Goal: Find specific page/section: Find specific page/section

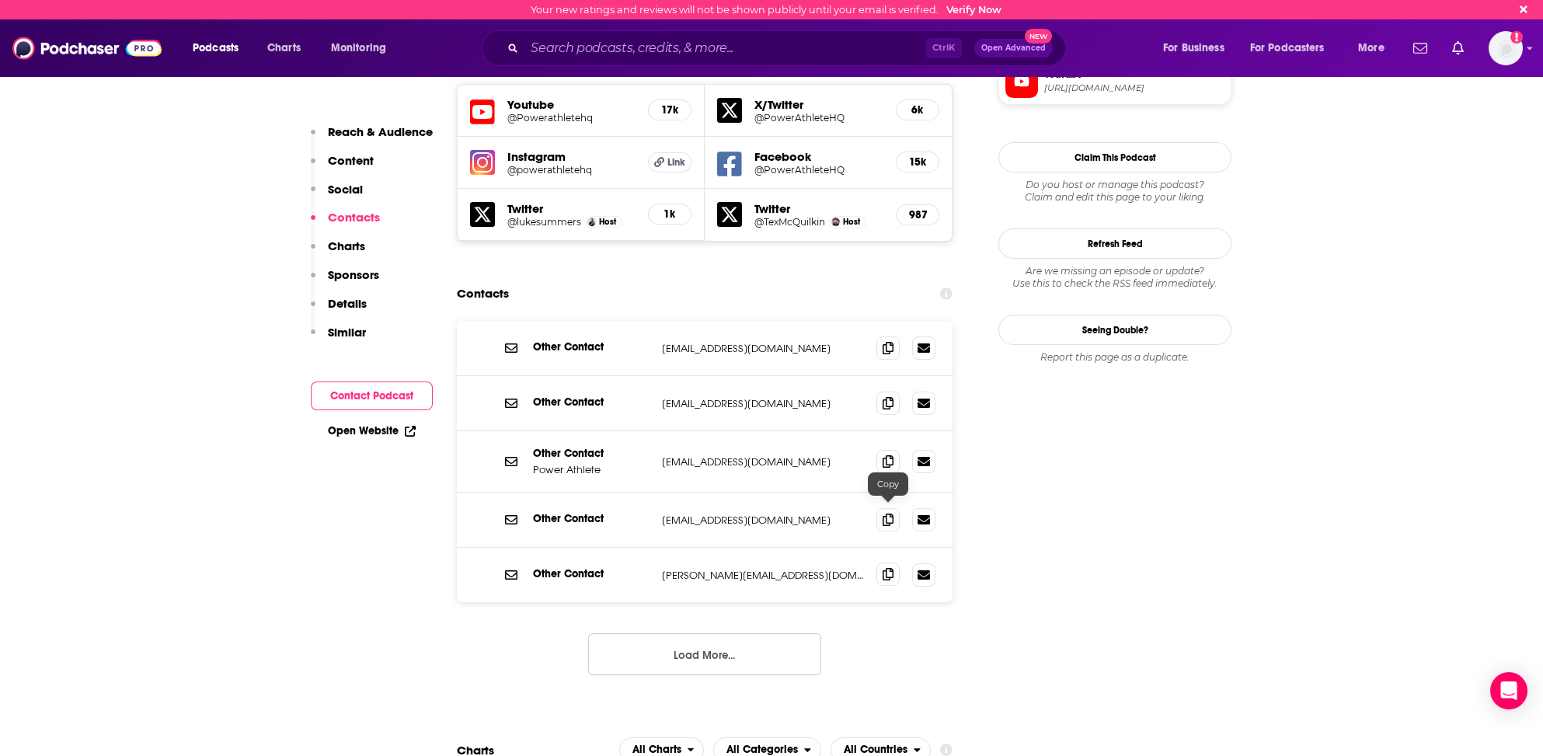
click at [885, 568] on icon at bounding box center [888, 574] width 11 height 12
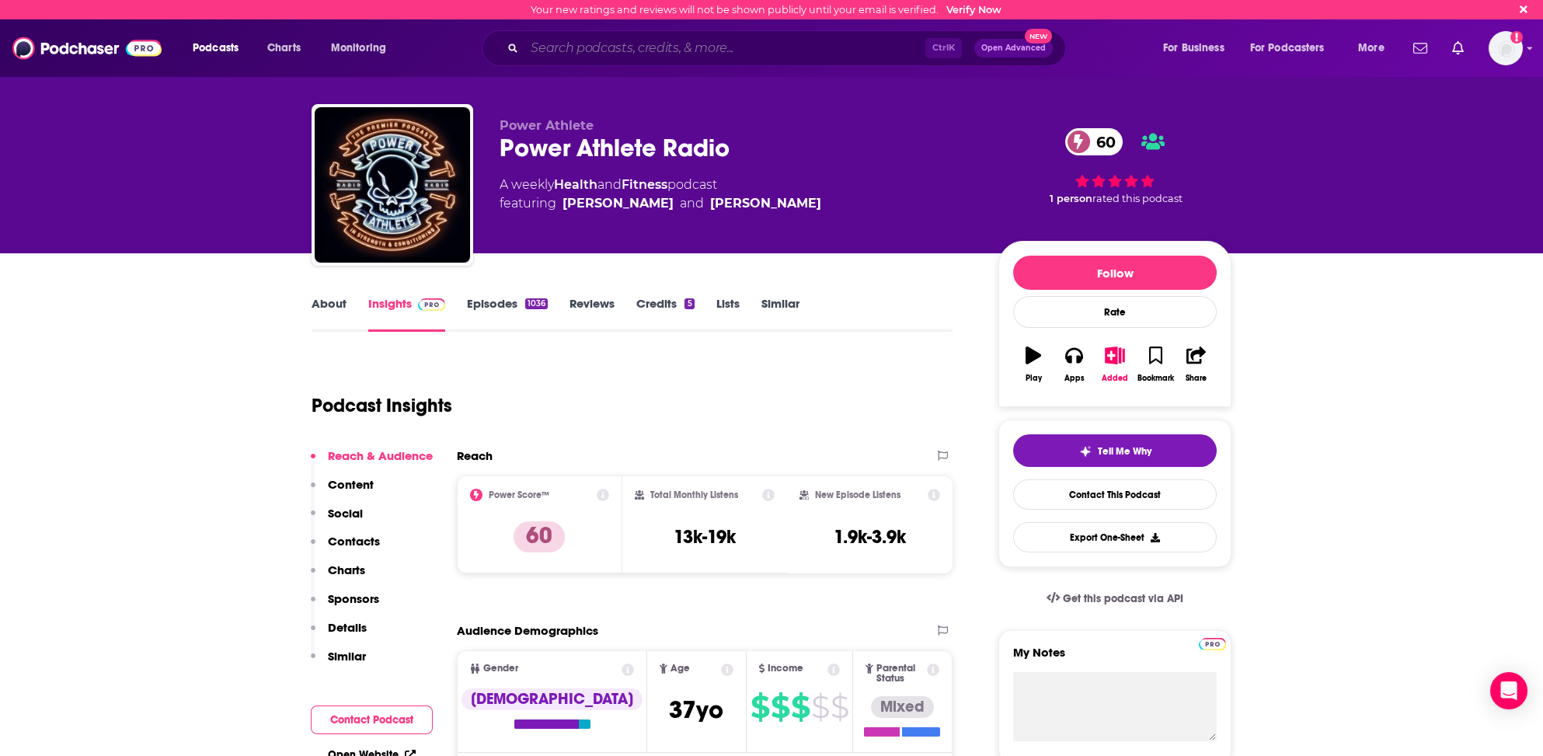
click at [540, 50] on input "Search podcasts, credits, & more..." at bounding box center [724, 48] width 401 height 25
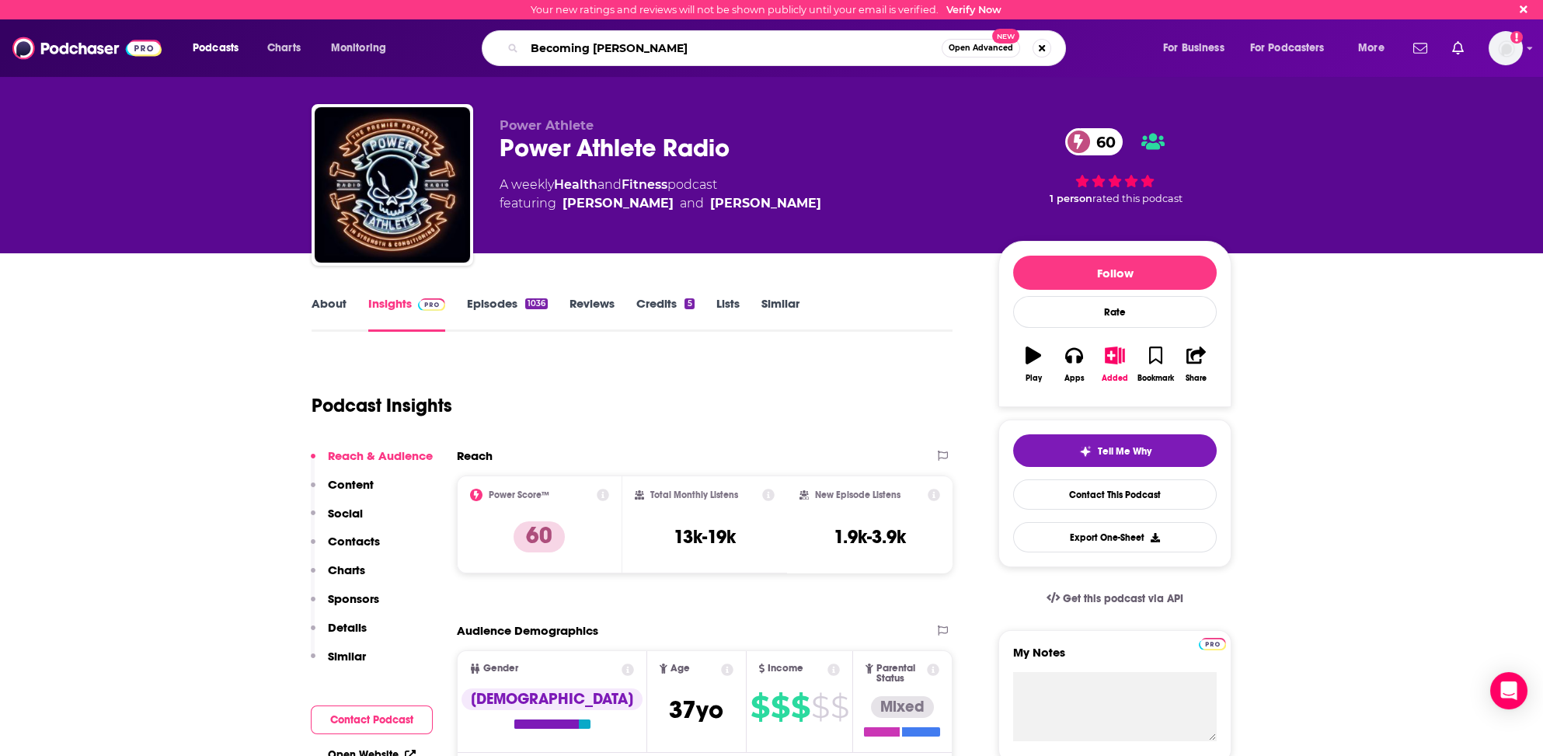
type input "Becoming [PERSON_NAME]"
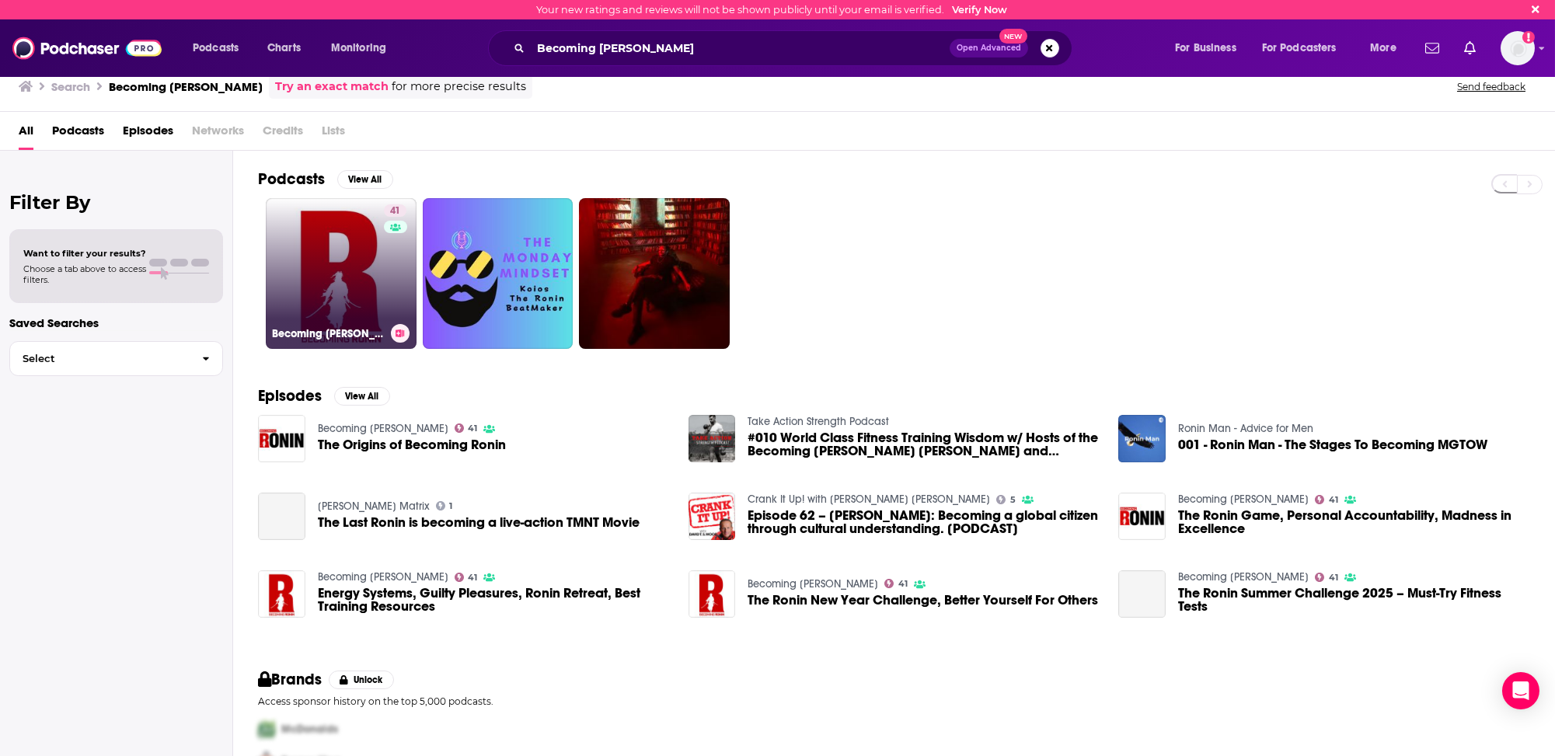
click at [336, 288] on link "41 Becoming [PERSON_NAME]" at bounding box center [341, 273] width 151 height 151
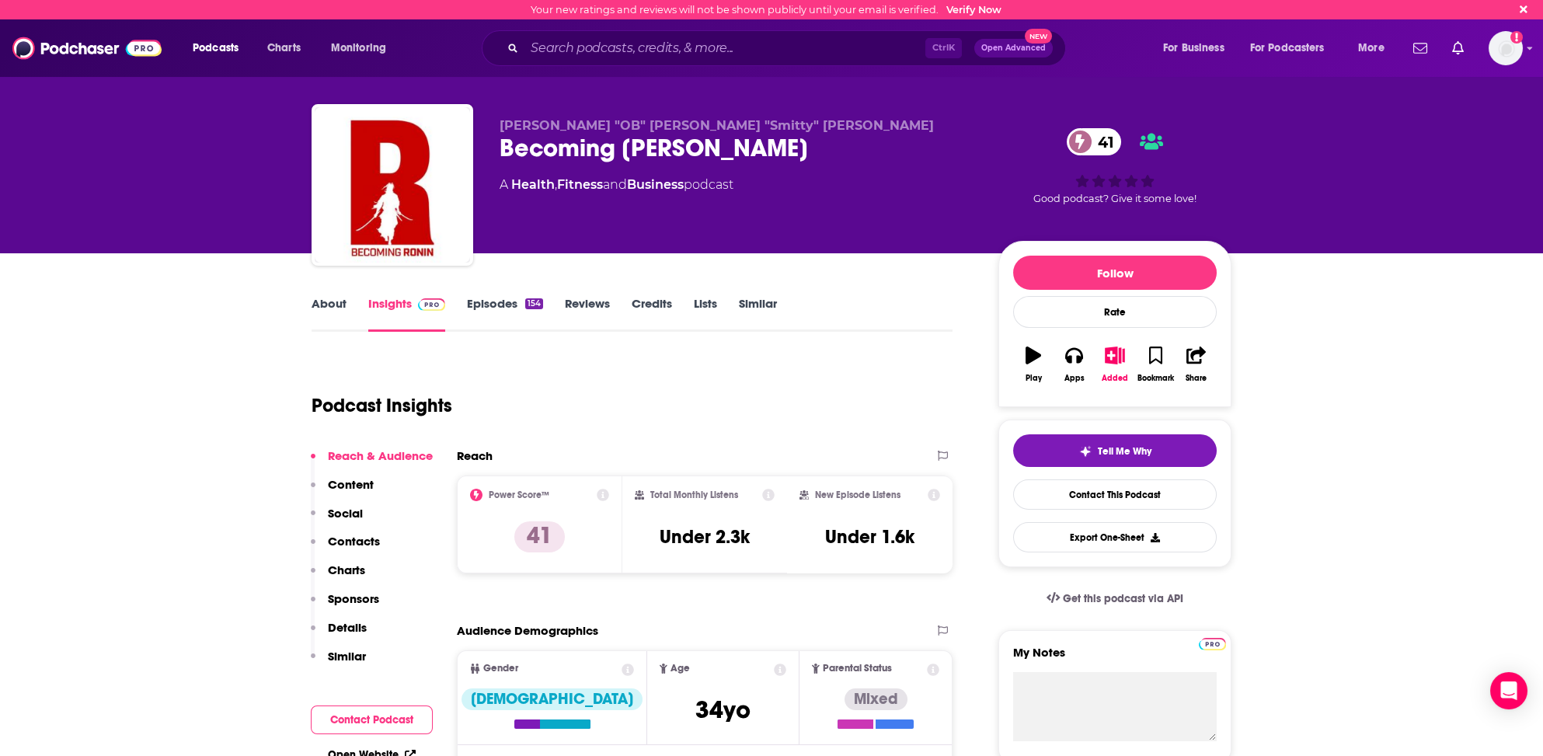
click at [333, 301] on link "About" at bounding box center [329, 314] width 35 height 36
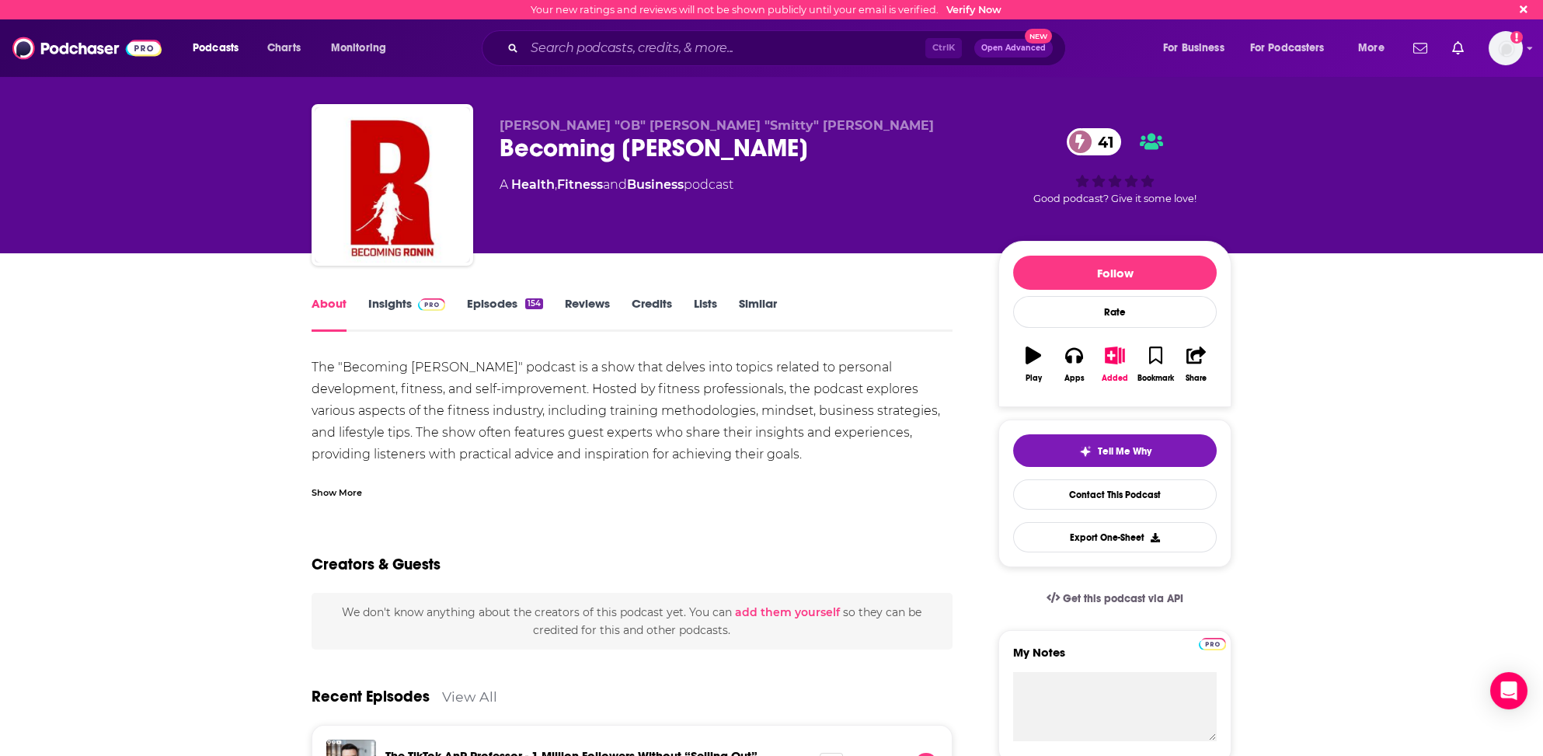
click at [385, 305] on link "Insights" at bounding box center [406, 314] width 77 height 36
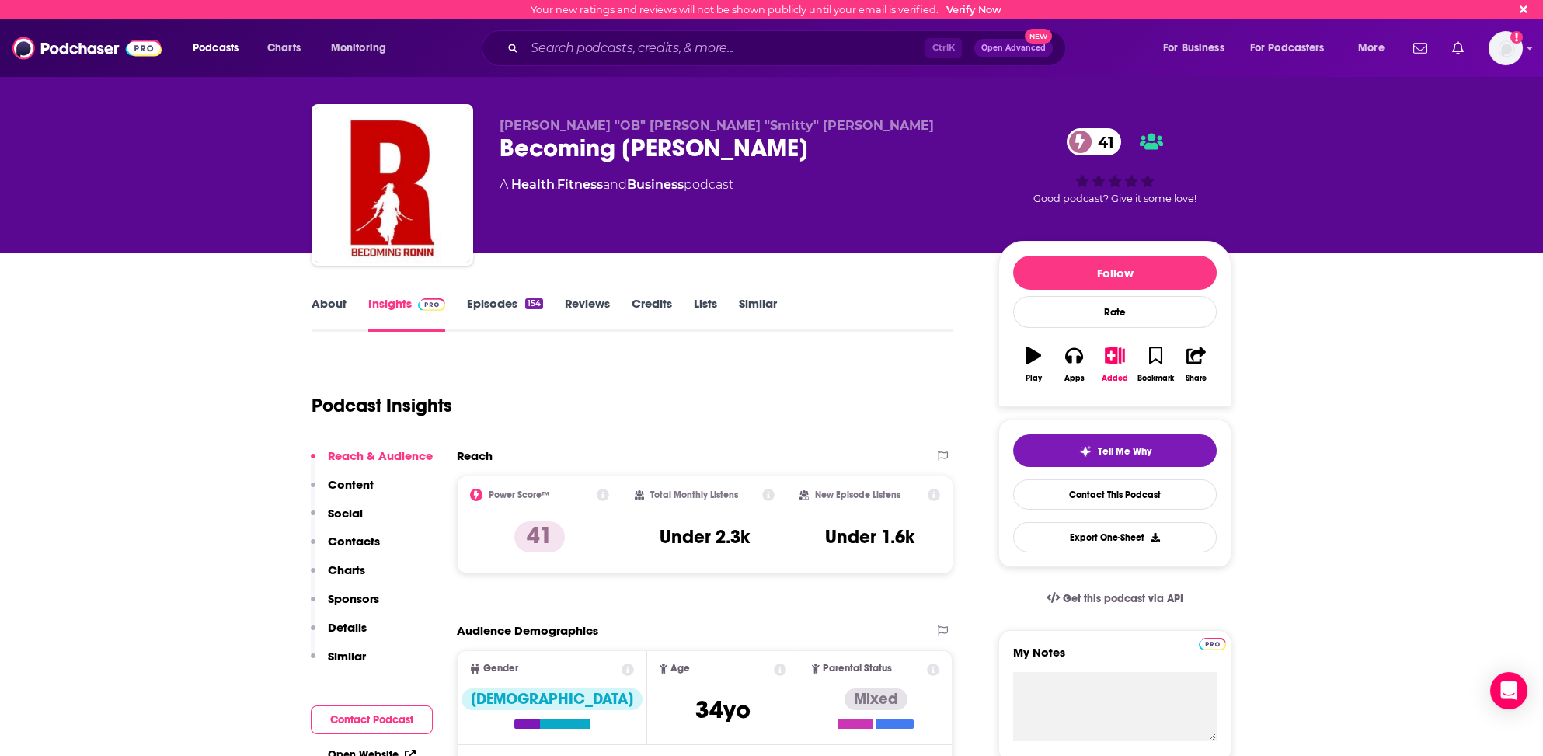
click at [354, 539] on p "Contacts" at bounding box center [354, 541] width 52 height 15
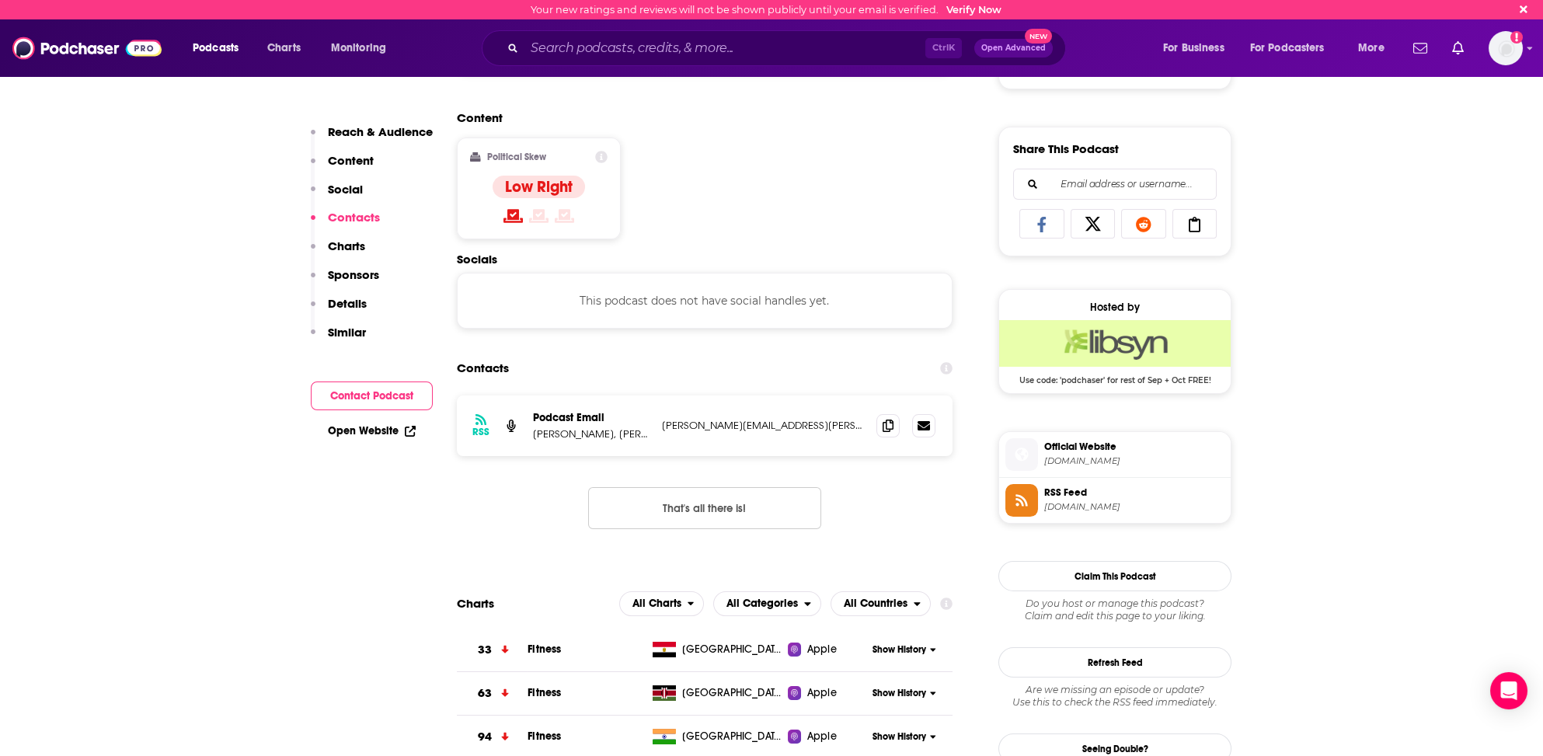
scroll to position [886, 0]
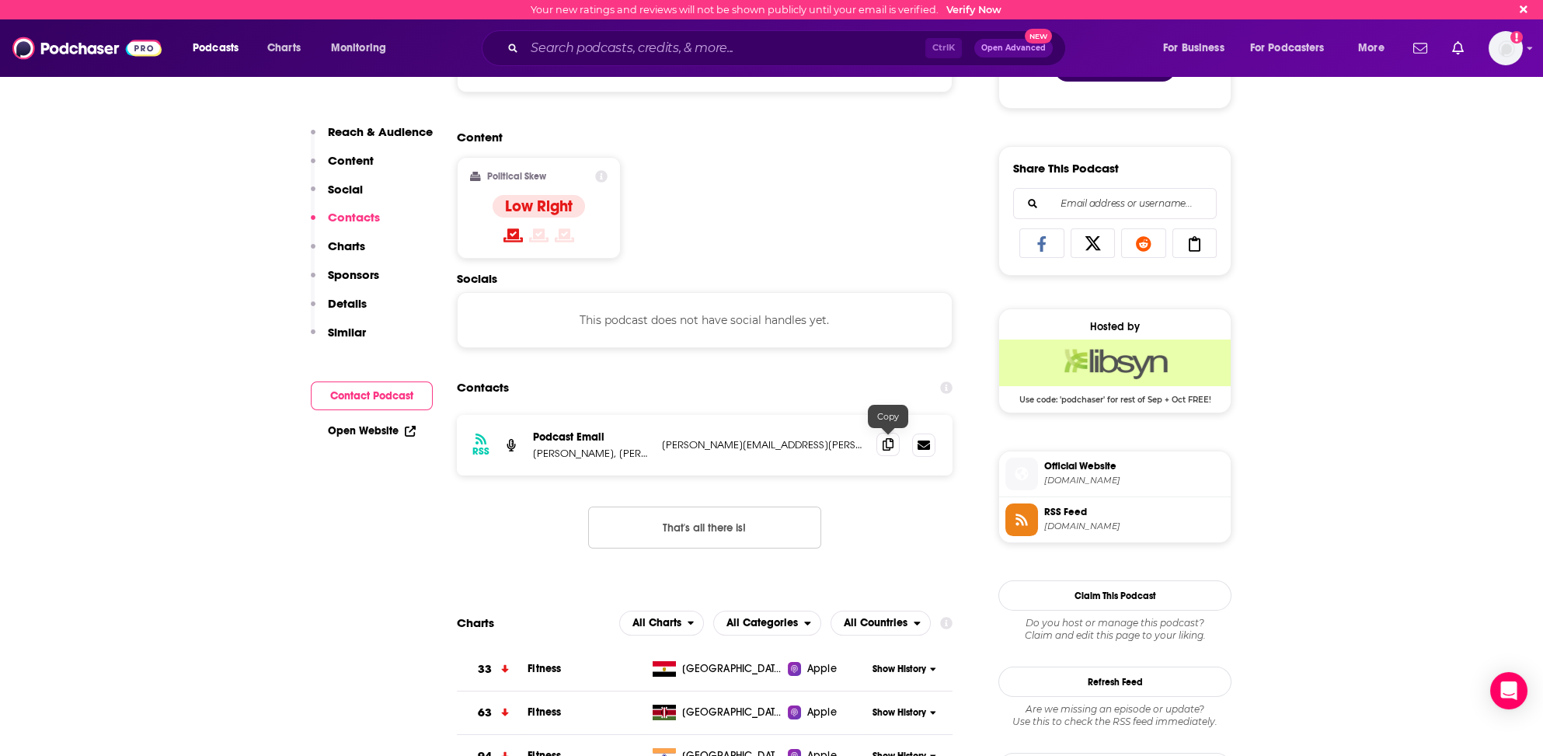
click at [883, 441] on icon at bounding box center [888, 444] width 11 height 12
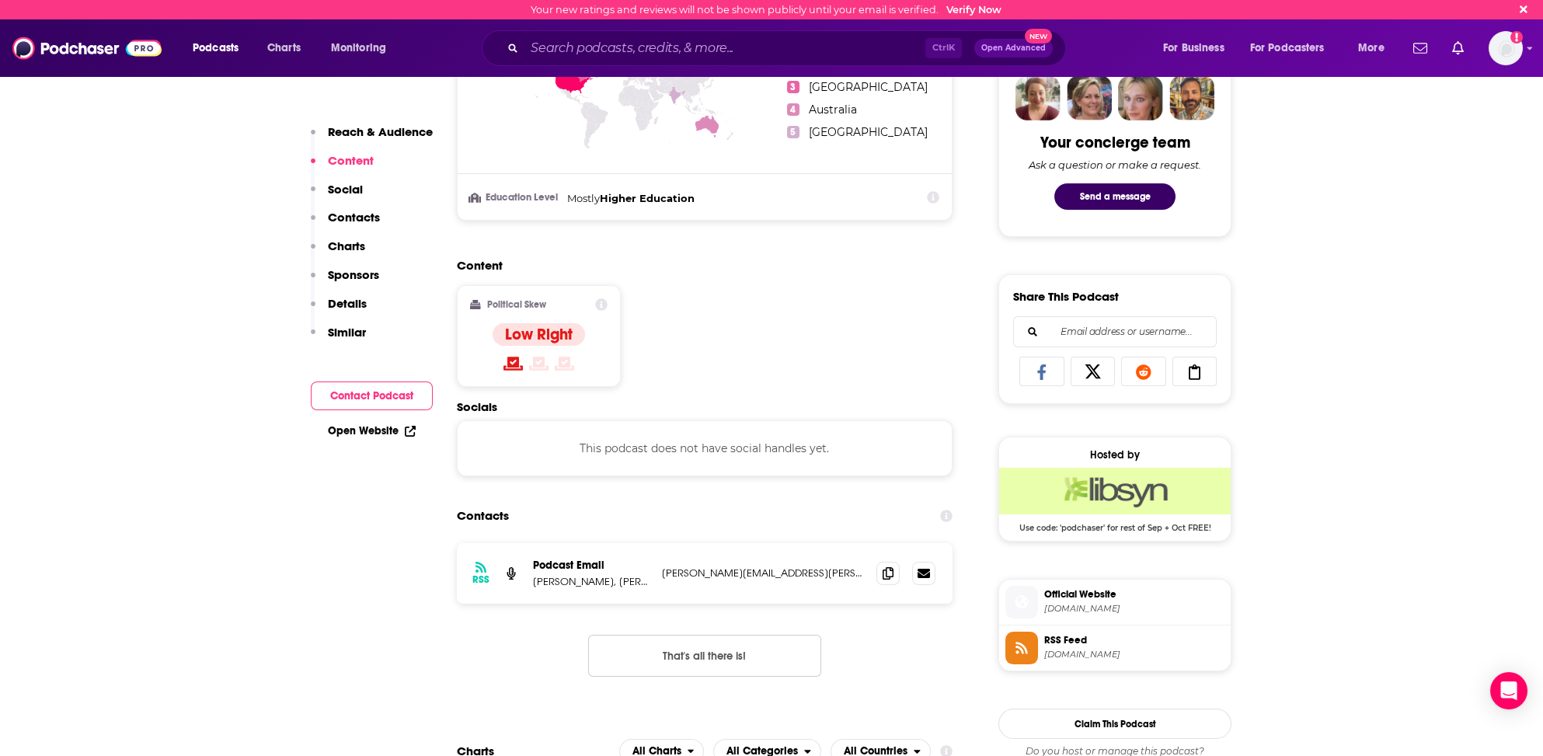
scroll to position [730, 0]
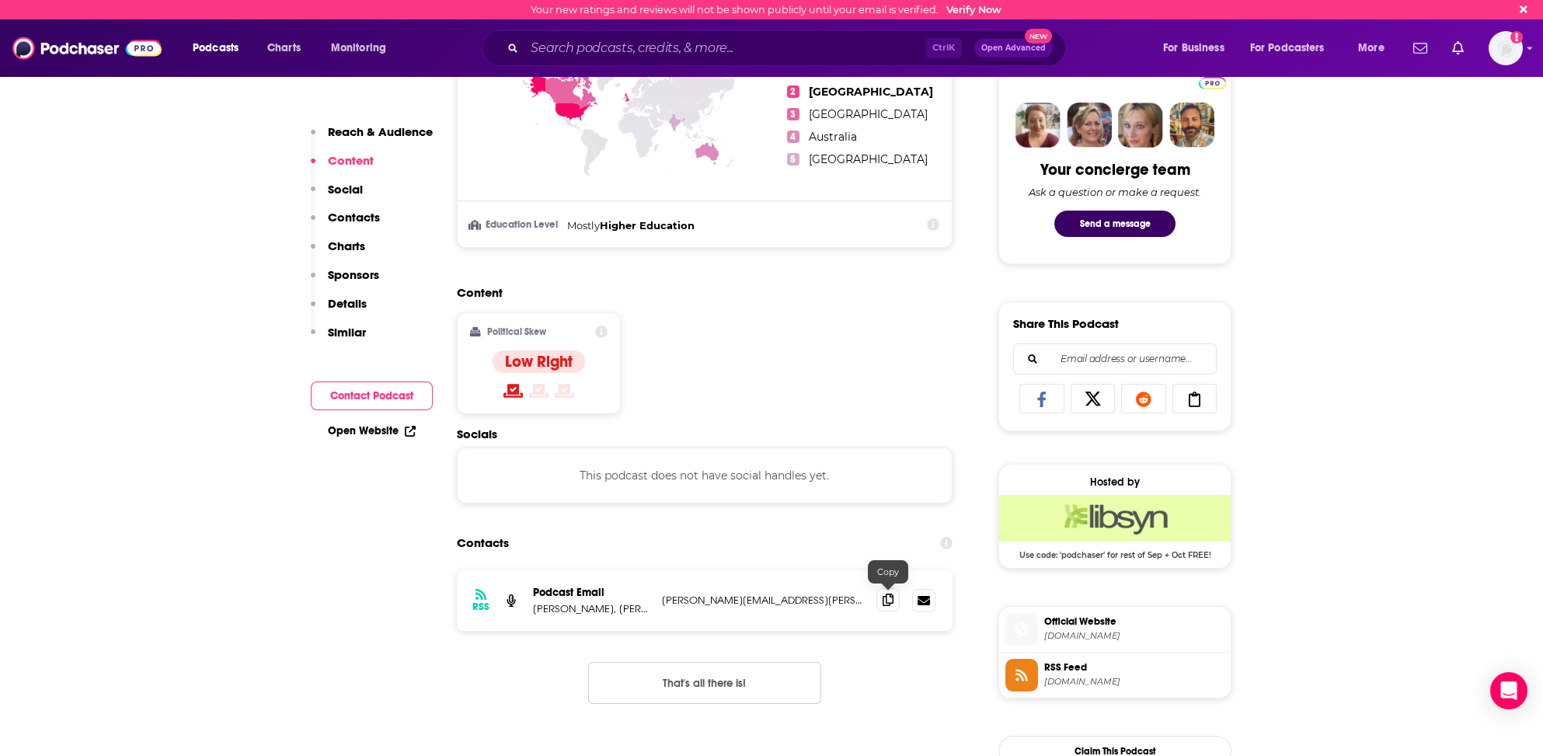
click at [886, 597] on icon at bounding box center [888, 600] width 11 height 12
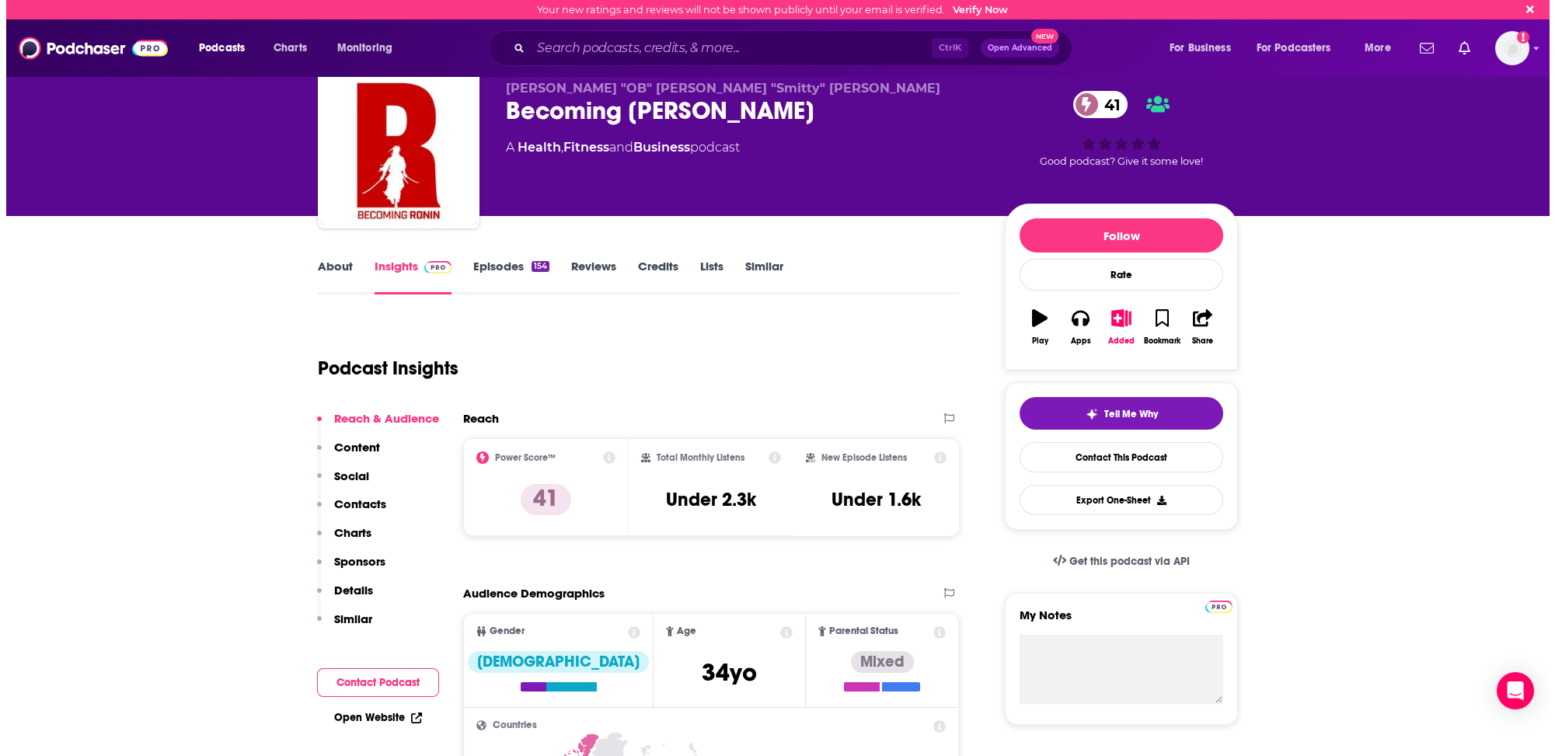
scroll to position [0, 0]
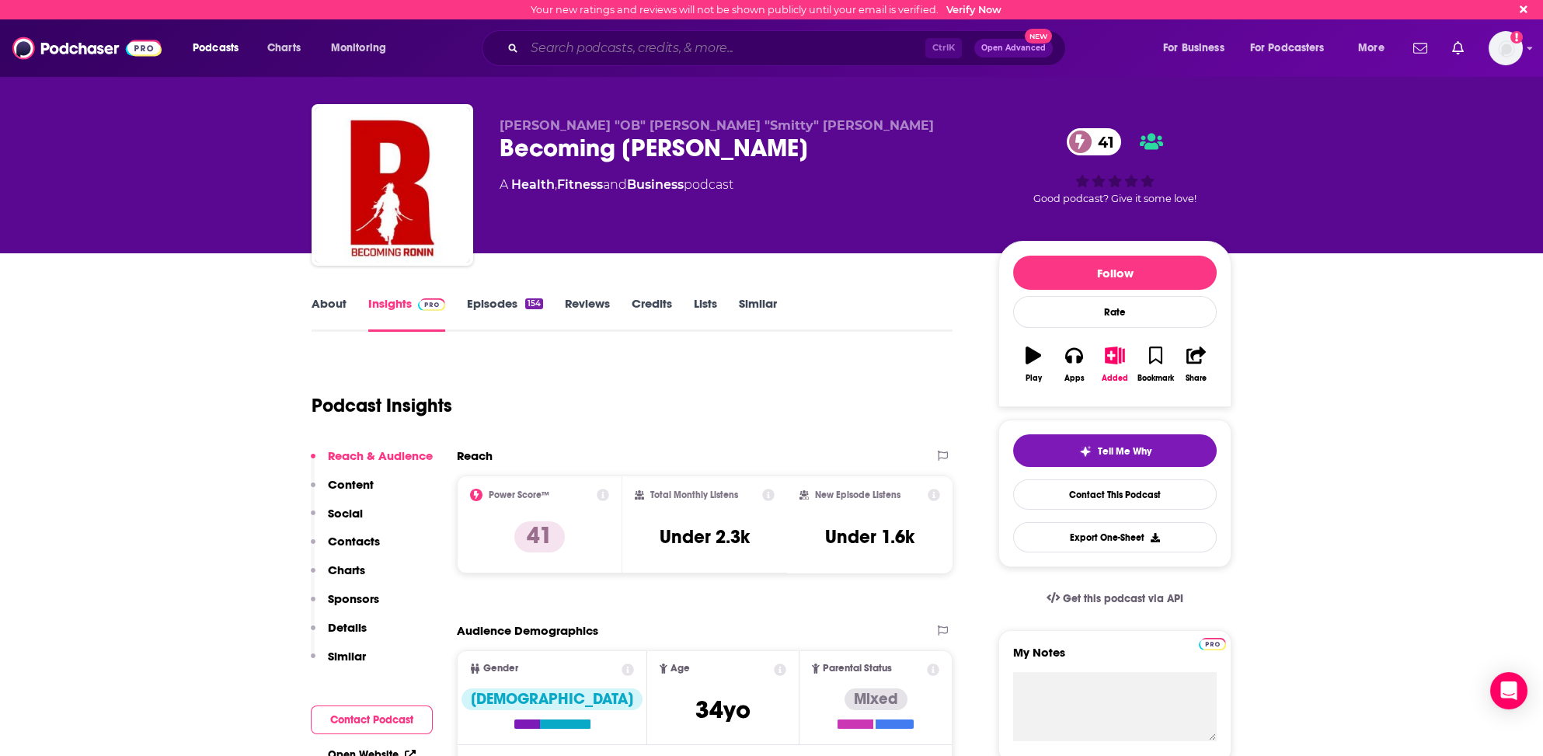
click at [573, 47] on input "Search podcasts, credits, & more..." at bounding box center [724, 48] width 401 height 25
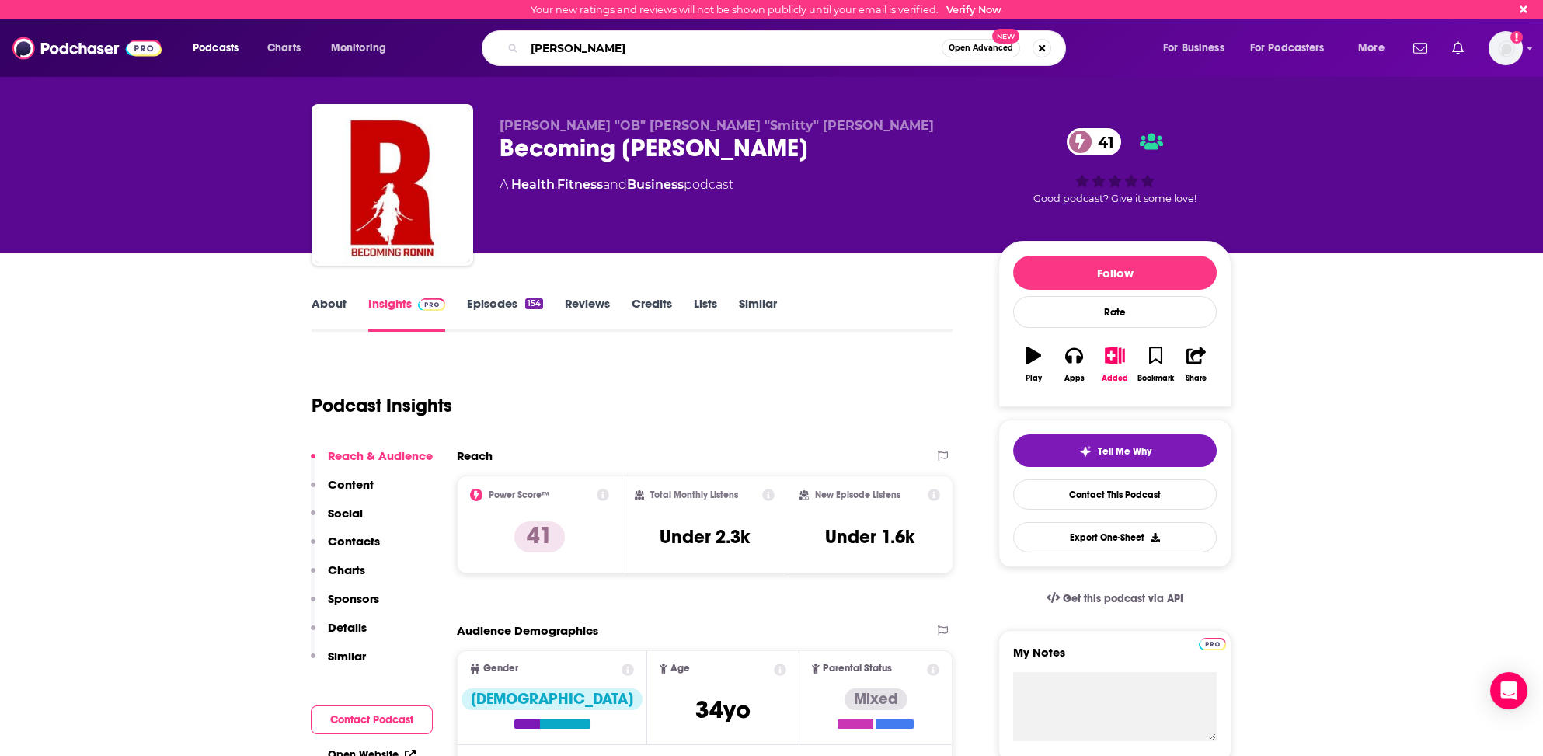
type input "[PERSON_NAME]"
